Goal: Use online tool/utility: Utilize a website feature to perform a specific function

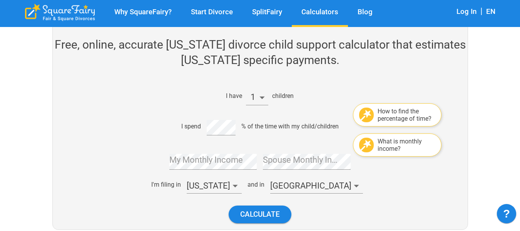
scroll to position [116, 0]
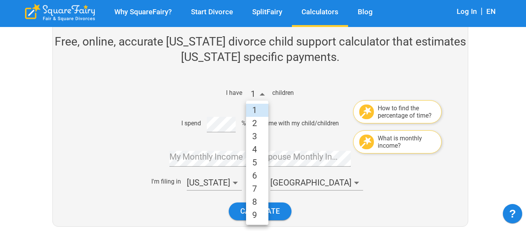
click at [262, 164] on li "5" at bounding box center [257, 162] width 22 height 13
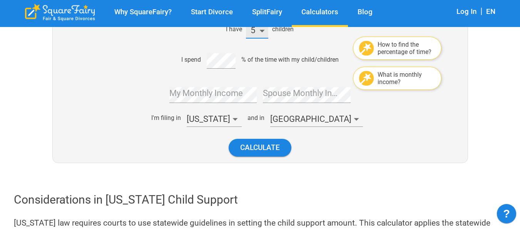
scroll to position [193, 0]
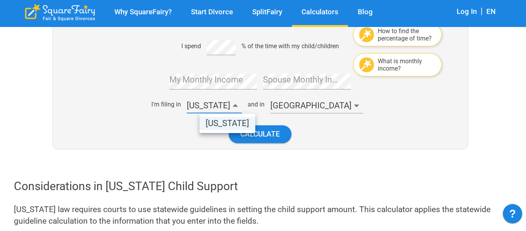
click at [217, 128] on li "[US_STATE]" at bounding box center [228, 123] width 56 height 13
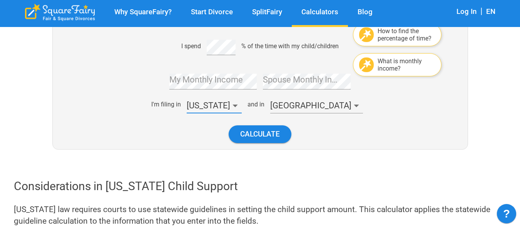
click at [279, 114] on div "I have 5 children How to find the percentage of time? I spend % of the time wit…" at bounding box center [257, 75] width 281 height 148
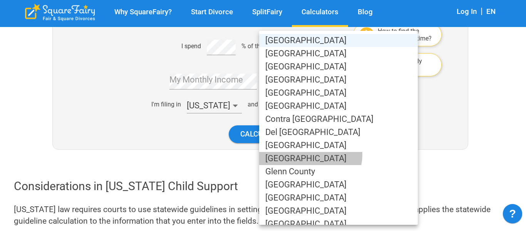
click at [310, 154] on li "[GEOGRAPHIC_DATA]" at bounding box center [338, 158] width 159 height 13
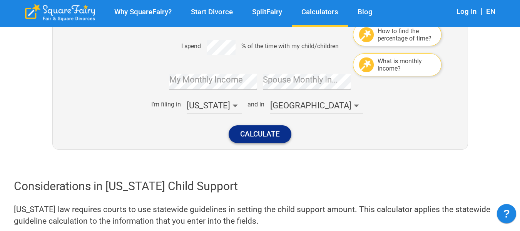
click at [283, 139] on button "Calculate" at bounding box center [260, 133] width 63 height 17
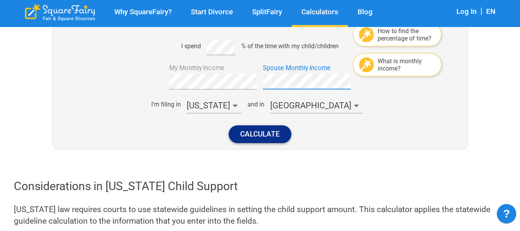
click at [260, 134] on button "Calculate" at bounding box center [260, 133] width 63 height 17
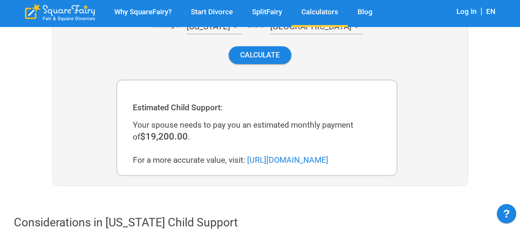
scroll to position [290, 0]
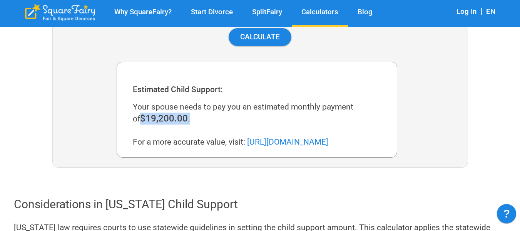
drag, startPoint x: 127, startPoint y: 121, endPoint x: 202, endPoint y: 122, distance: 75.5
click at [202, 122] on div "Estimated Child Support: Your spouse needs to pay you an estimated monthly paym…" at bounding box center [257, 112] width 261 height 70
click at [154, 121] on span "$19,200.00" at bounding box center [164, 118] width 48 height 11
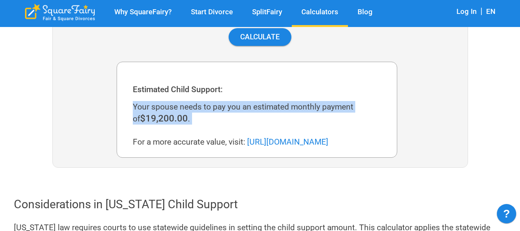
click at [154, 121] on span "$19,200.00" at bounding box center [164, 118] width 48 height 11
click at [162, 114] on span "$19,200.00" at bounding box center [164, 118] width 48 height 11
drag, startPoint x: 346, startPoint y: 102, endPoint x: 147, endPoint y: 106, distance: 199.2
click at [147, 106] on div "Your spouse needs to pay you an estimated monthly payment of $19,200.00 . For a…" at bounding box center [260, 124] width 255 height 47
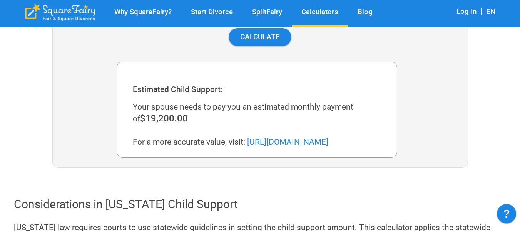
click at [209, 117] on div "Your spouse needs to pay you an estimated monthly payment of $19,200.00 . For a…" at bounding box center [260, 124] width 255 height 47
drag, startPoint x: 209, startPoint y: 117, endPoint x: 123, endPoint y: 115, distance: 86.7
click at [123, 116] on div "Estimated Child Support: Your spouse needs to pay you an estimated monthly paym…" at bounding box center [257, 110] width 281 height 96
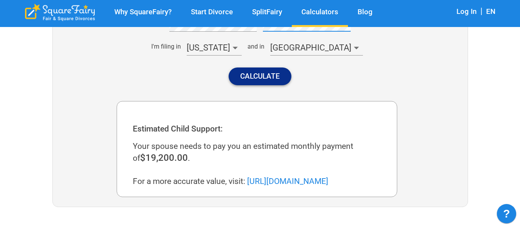
scroll to position [251, 0]
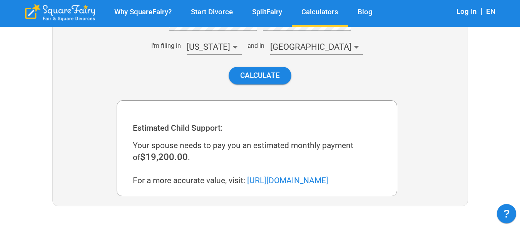
click at [253, 62] on div "Calculate" at bounding box center [257, 75] width 281 height 30
click at [254, 69] on button "Calculate" at bounding box center [260, 75] width 63 height 17
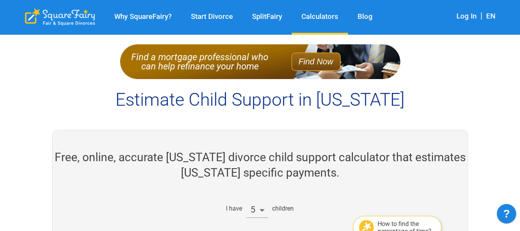
scroll to position [39, 0]
